Goal: Find contact information: Find contact information

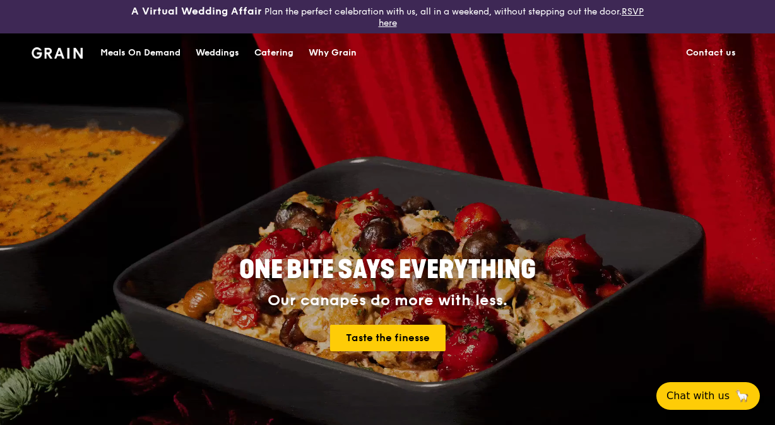
click at [702, 47] on link "Contact us" at bounding box center [710, 53] width 65 height 38
click at [721, 403] on div "ONE BITE SAYS EVERYTHING Our canapés do more with less. Taste the finesse" at bounding box center [387, 304] width 727 height 467
click at [707, 388] on span "Chat with us" at bounding box center [697, 396] width 66 height 16
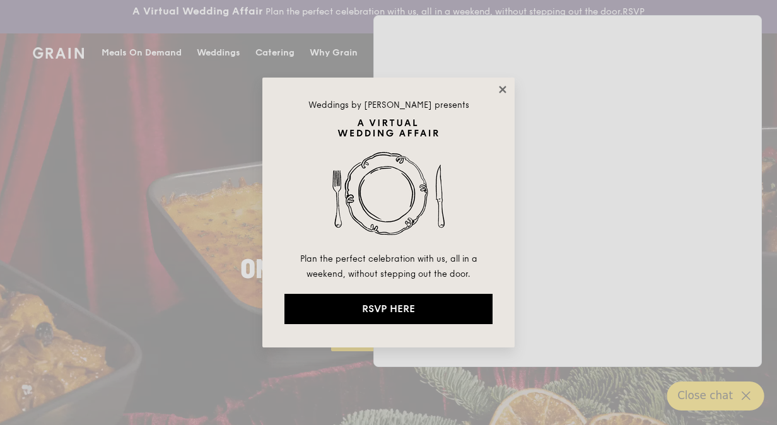
click at [502, 91] on icon at bounding box center [502, 89] width 7 height 7
